Goal: Information Seeking & Learning: Learn about a topic

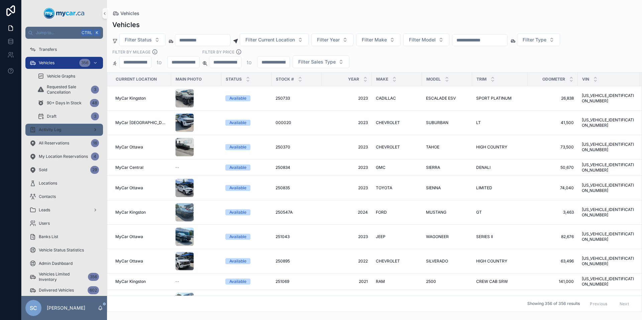
click at [46, 128] on span "Activity Log" at bounding box center [50, 129] width 22 height 5
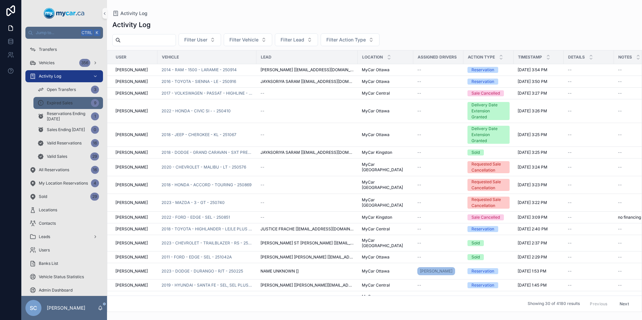
click at [76, 100] on div "Expired Sales 9" at bounding box center [68, 103] width 62 height 11
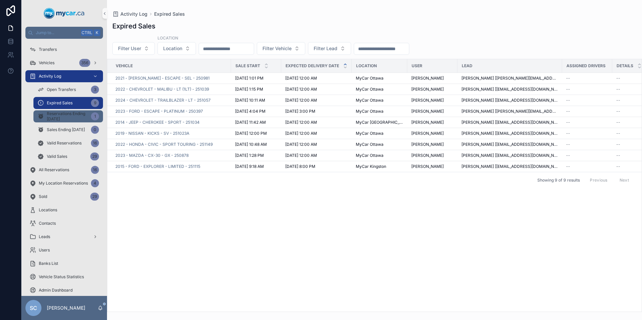
click at [68, 115] on span "Reservations Ending [DATE]" at bounding box center [67, 116] width 41 height 11
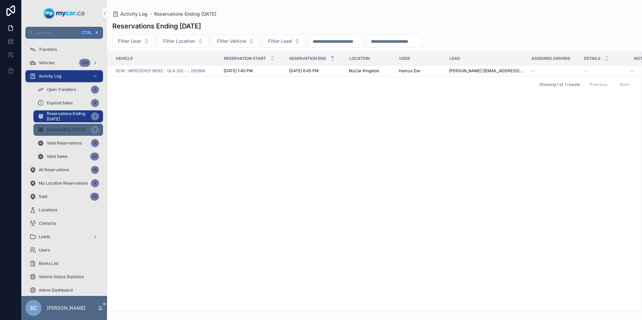
click at [67, 130] on span "Sales Ending [DATE]" at bounding box center [66, 129] width 38 height 5
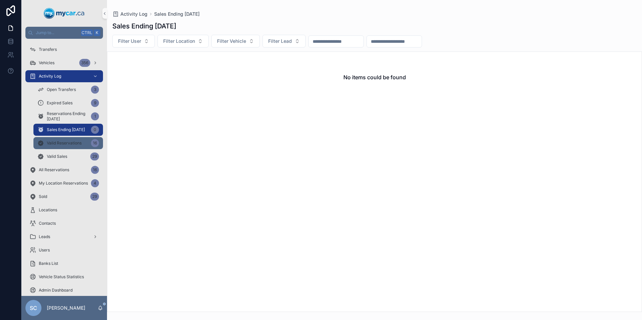
click at [70, 143] on span "Valid Reservations" at bounding box center [64, 142] width 35 height 5
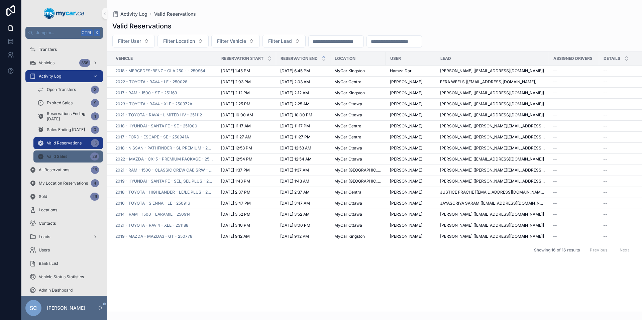
click at [71, 158] on div "Valid Sales 29" at bounding box center [68, 156] width 62 height 11
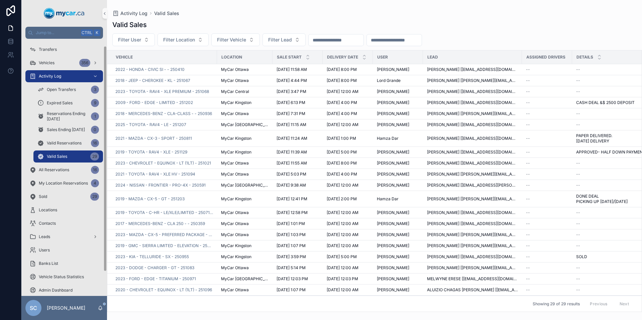
scroll to position [36, 0]
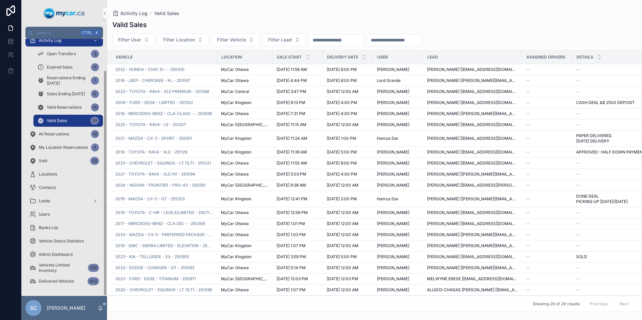
click at [72, 248] on div "Admin Dashboard" at bounding box center [64, 254] width 86 height 13
click at [72, 251] on div "Admin Dashboard" at bounding box center [64, 254] width 70 height 11
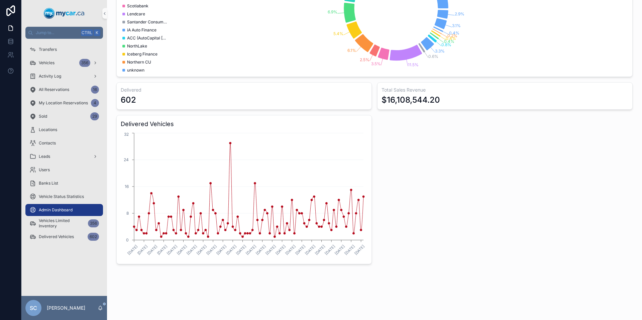
scroll to position [102, 0]
click at [69, 222] on span "Vehicles Limited Inventory" at bounding box center [62, 223] width 46 height 11
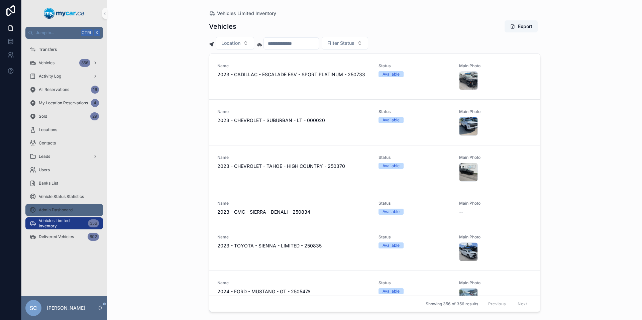
click at [63, 213] on div "Admin Dashboard" at bounding box center [64, 210] width 70 height 11
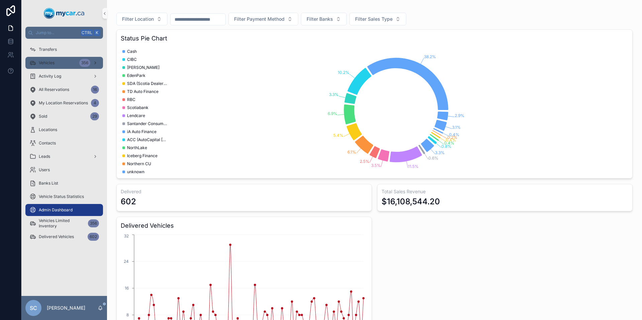
click at [50, 67] on div "Vehicles 356" at bounding box center [64, 62] width 70 height 11
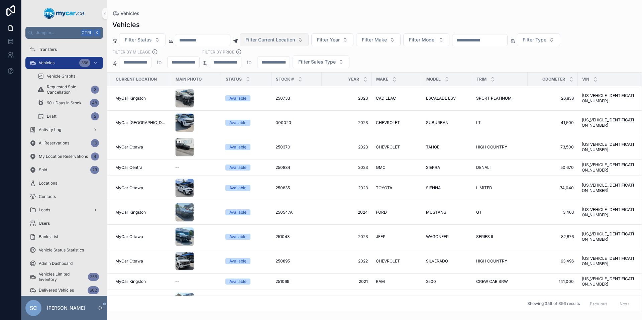
click at [309, 35] on button "Filter Current Location" at bounding box center [274, 39] width 69 height 13
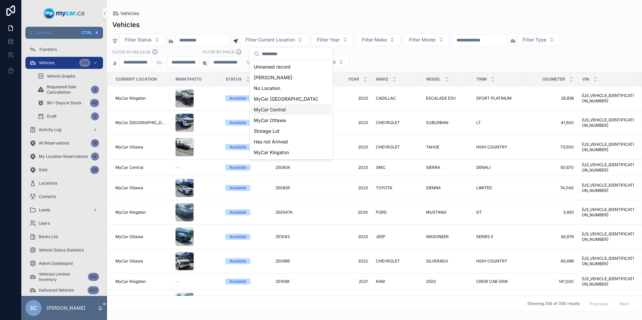
click at [287, 105] on div "MyCar Central" at bounding box center [291, 109] width 80 height 11
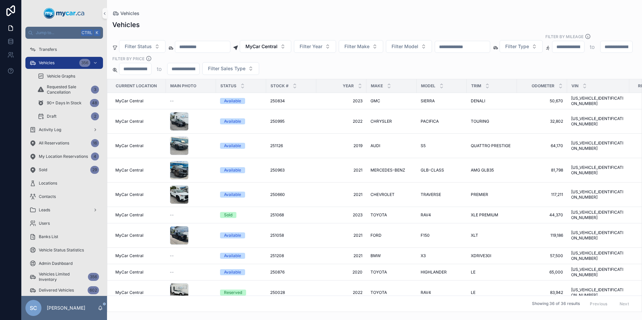
click at [559, 48] on div "Filter Status MyCar Central Filter Year Filter Make Filter Model Filter Type Fi…" at bounding box center [374, 53] width 535 height 41
click at [543, 46] on button "Filter Type" at bounding box center [520, 46] width 43 height 13
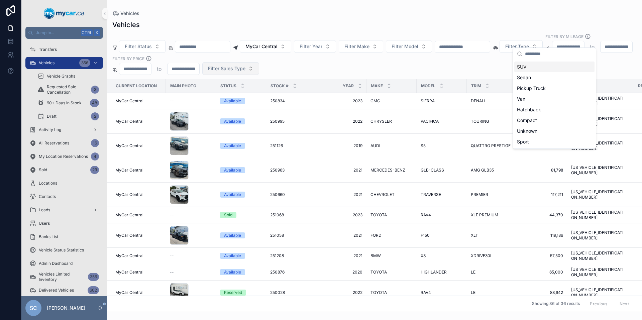
click at [245, 65] on span "Filter Sales Type" at bounding box center [226, 68] width 37 height 7
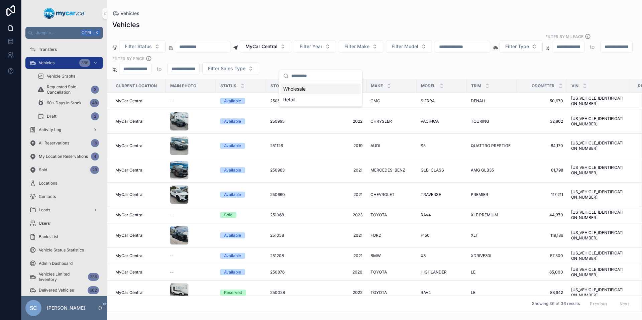
click at [307, 89] on div "Wholesale" at bounding box center [320, 89] width 80 height 11
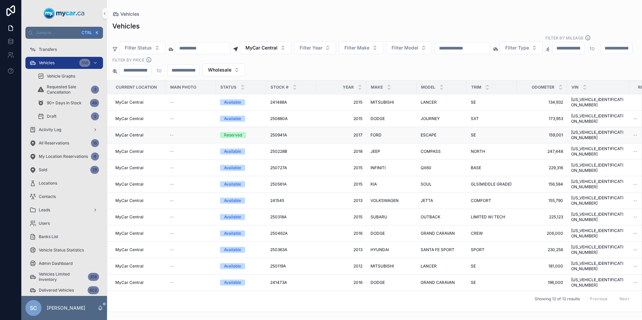
click at [283, 132] on span "250941A" at bounding box center [278, 134] width 17 height 5
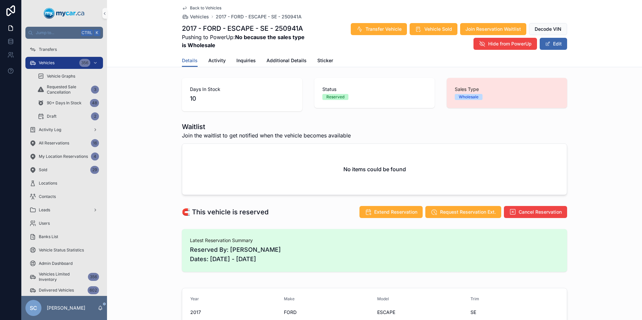
click at [551, 37] on div "Transfer Vehicle Vehicle Sold Join Reservation Waitlist Decode VIN Hide from Po…" at bounding box center [438, 36] width 258 height 27
click at [551, 43] on button "Edit" at bounding box center [553, 44] width 27 height 12
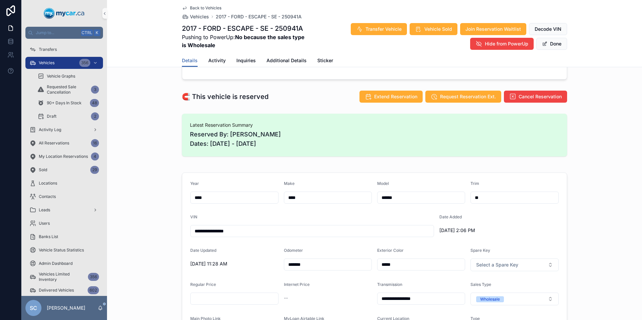
scroll to position [167, 0]
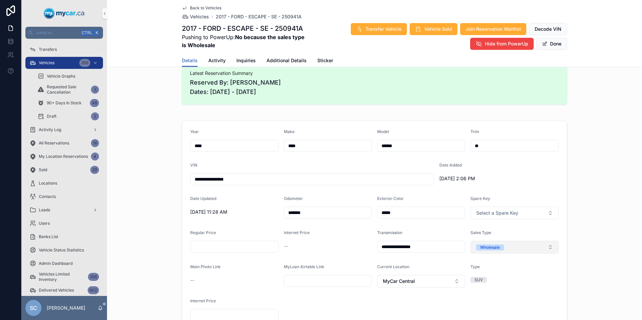
click at [495, 246] on div "Wholesale" at bounding box center [490, 247] width 20 height 6
click at [491, 289] on div "Retail" at bounding box center [512, 294] width 85 height 10
click at [536, 286] on div "Type SUV" at bounding box center [514, 275] width 88 height 23
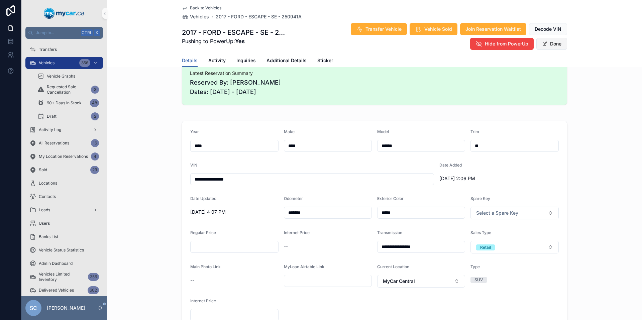
click at [551, 41] on button "Done" at bounding box center [551, 44] width 31 height 12
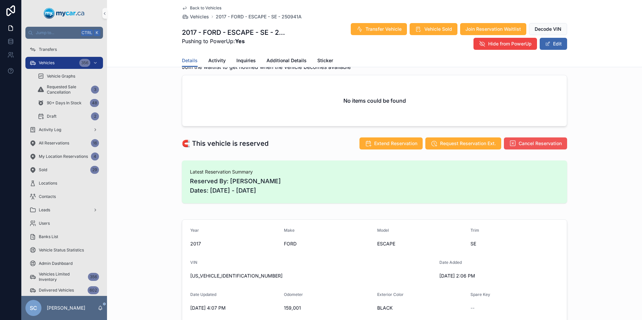
scroll to position [0, 0]
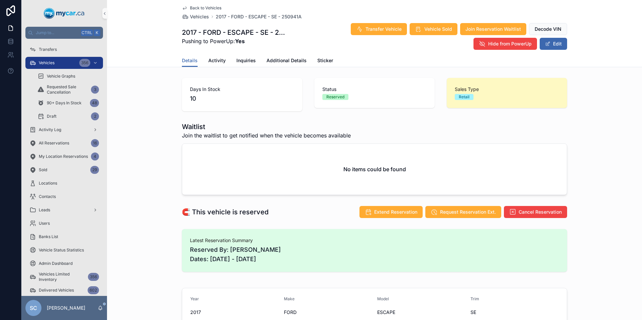
click at [192, 7] on span "Back to Vehicles" at bounding box center [205, 7] width 31 height 5
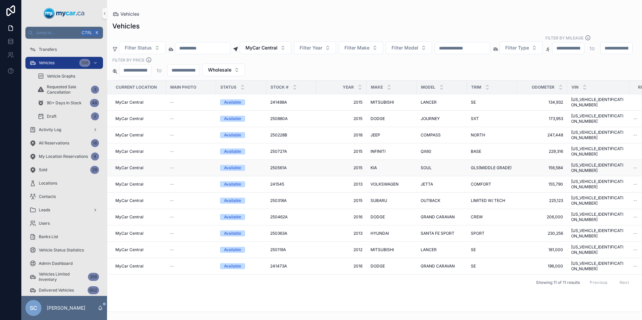
click at [282, 165] on span "250561A" at bounding box center [278, 167] width 16 height 5
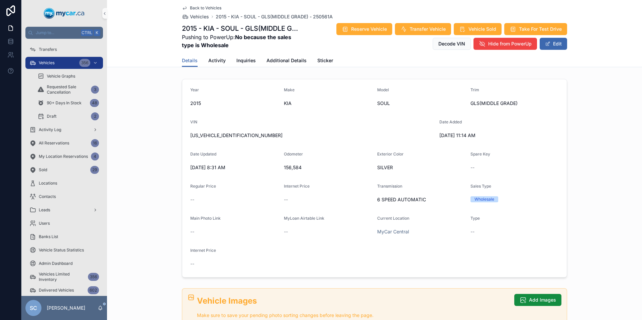
scroll to position [40, 0]
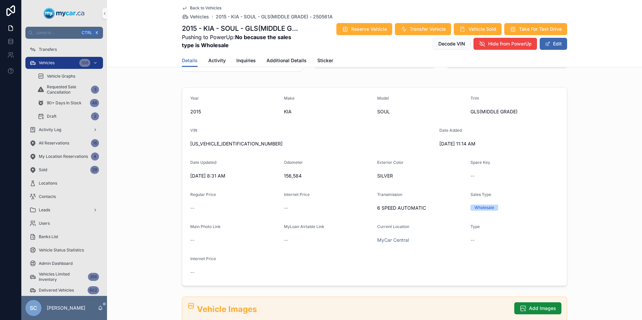
click at [212, 141] on span "[US_VEHICLE_IDENTIFICATION_NUMBER]" at bounding box center [312, 143] width 244 height 7
copy span "[US_VEHICLE_IDENTIFICATION_NUMBER]"
click at [52, 61] on span "Vehicles" at bounding box center [47, 62] width 16 height 5
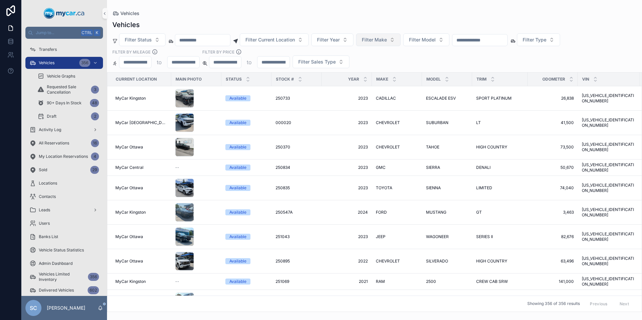
click at [387, 37] on span "Filter Make" at bounding box center [374, 39] width 25 height 7
type input "***"
click at [381, 68] on span "LAND ROVER" at bounding box center [373, 67] width 30 height 7
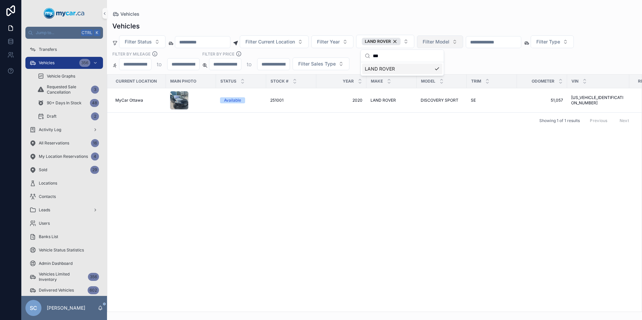
click at [449, 41] on span "Filter Model" at bounding box center [436, 41] width 27 height 7
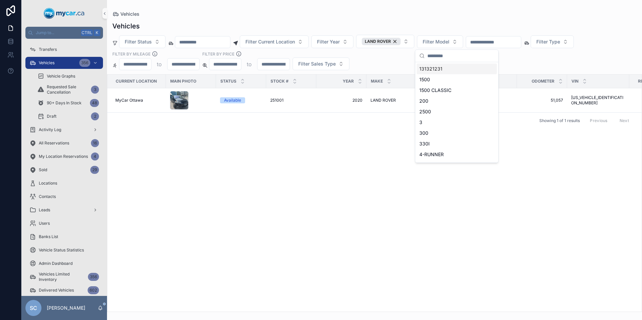
click at [198, 193] on div "Current Location Main Photo Status Stock # Year Make Model Trim Odometer VIN Re…" at bounding box center [374, 193] width 534 height 237
click at [279, 99] on span "251001" at bounding box center [276, 100] width 13 height 5
